Goal: Transaction & Acquisition: Purchase product/service

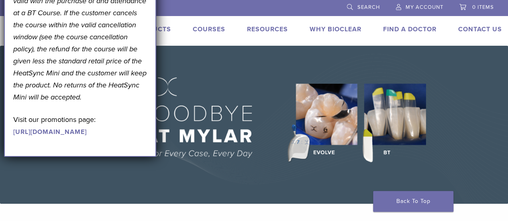
click at [180, 31] on div "Products Courses Resources Expand child menu Technique Guides, IFU, & SDS Why B…" at bounding box center [307, 31] width 413 height 12
click at [166, 27] on link "Products" at bounding box center [152, 29] width 37 height 8
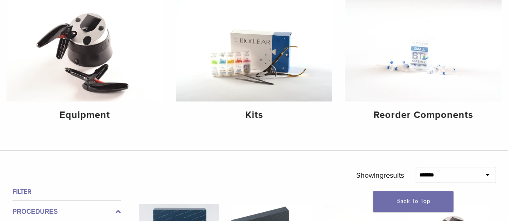
scroll to position [109, 0]
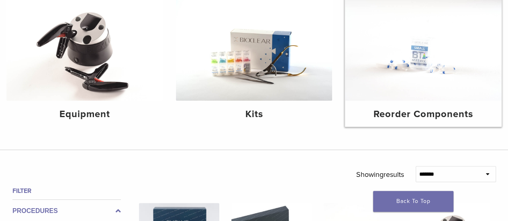
click at [423, 83] on img at bounding box center [423, 48] width 157 height 104
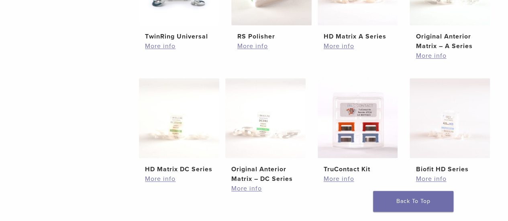
scroll to position [383, 0]
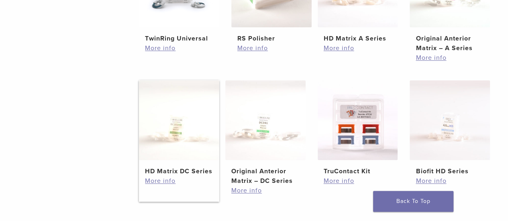
click at [190, 174] on h2 "HD Matrix DC Series" at bounding box center [179, 172] width 68 height 10
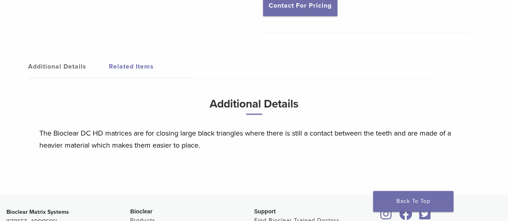
scroll to position [358, 0]
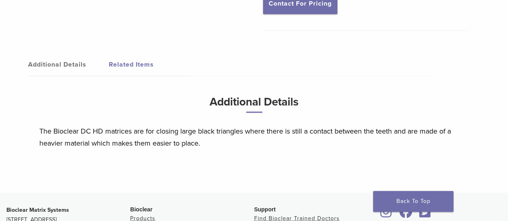
click at [132, 56] on link "Related Items" at bounding box center [149, 64] width 81 height 22
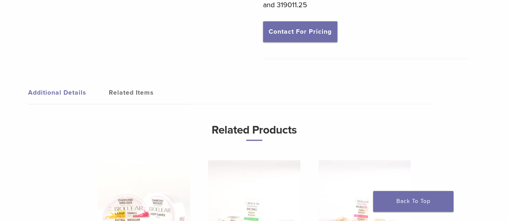
scroll to position [373, 0]
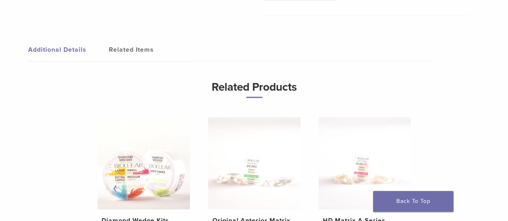
click at [266, 136] on img at bounding box center [254, 163] width 92 height 92
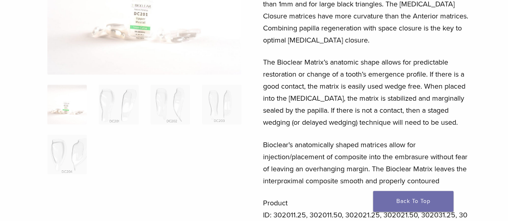
scroll to position [128, 0]
